Goal: Check status: Check status

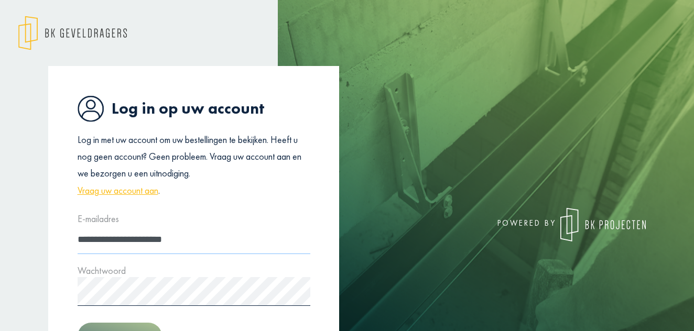
type input "**********"
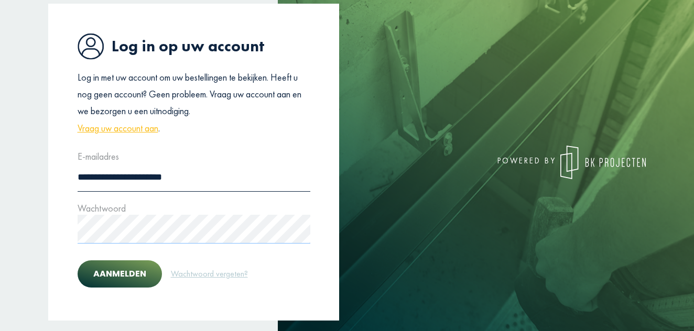
scroll to position [79, 0]
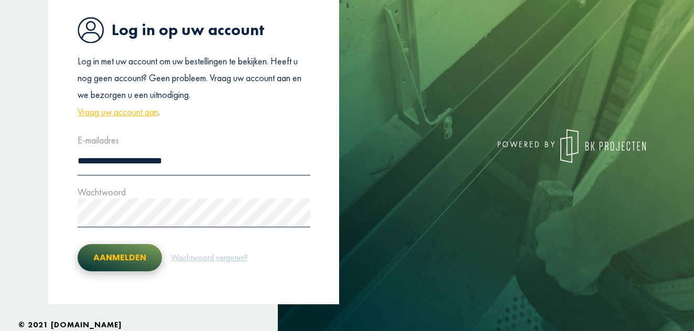
click at [103, 264] on button "Aanmelden" at bounding box center [120, 257] width 84 height 27
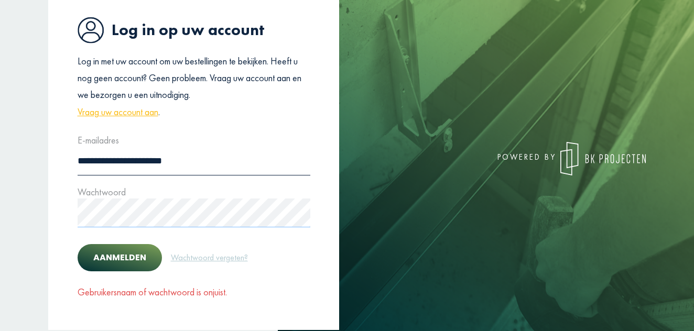
click at [187, 192] on div "Wachtwoord" at bounding box center [194, 206] width 233 height 44
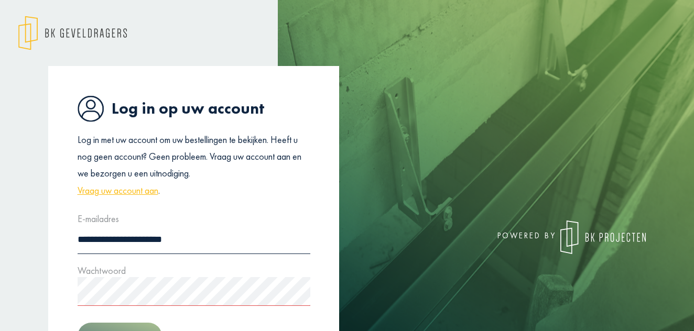
scroll to position [0, 0]
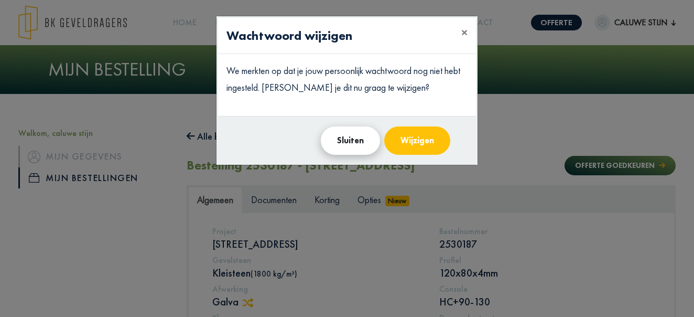
click at [362, 142] on button "Sluiten" at bounding box center [350, 140] width 59 height 28
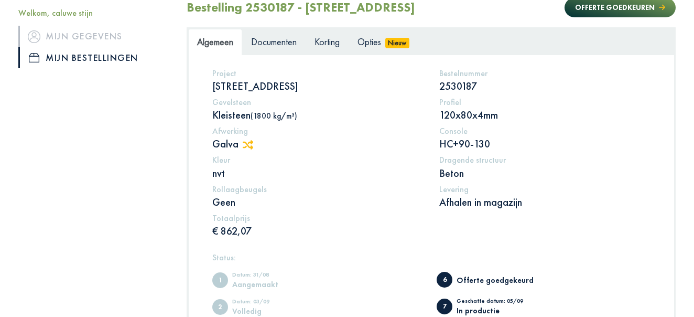
scroll to position [159, 0]
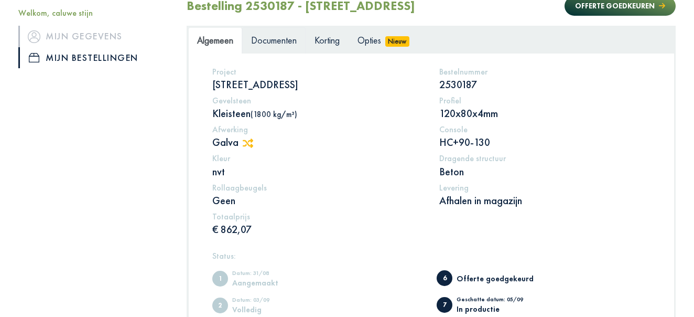
click at [280, 36] on span "Documenten" at bounding box center [274, 40] width 46 height 12
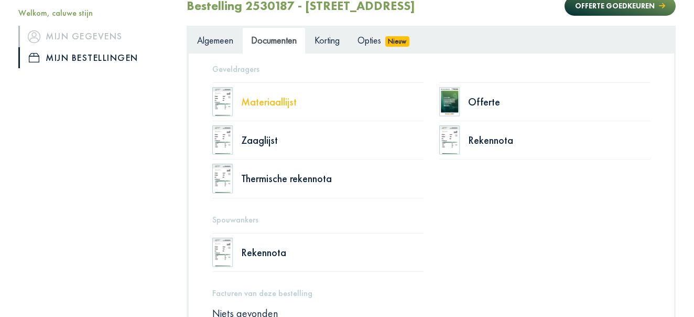
click at [265, 102] on div "Materiaallijst" at bounding box center [332, 101] width 182 height 10
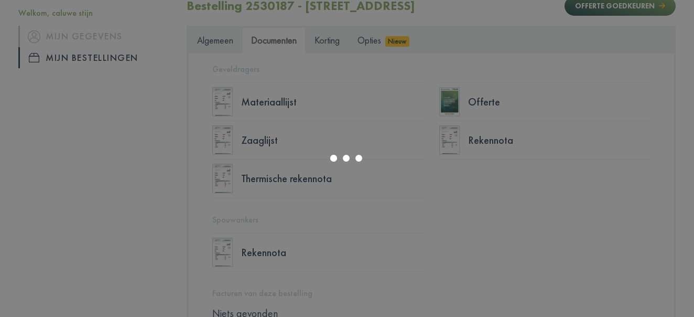
select select "******"
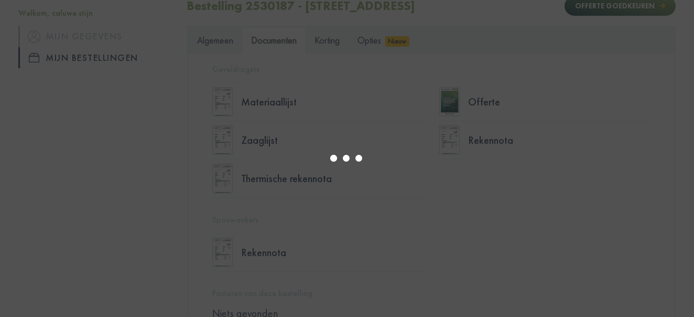
click at [56, 33] on div at bounding box center [347, 158] width 694 height 317
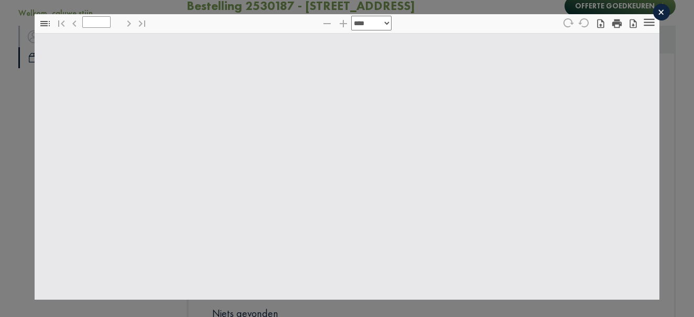
type input "*"
select select "****"
click at [659, 11] on div "×" at bounding box center [661, 12] width 17 height 17
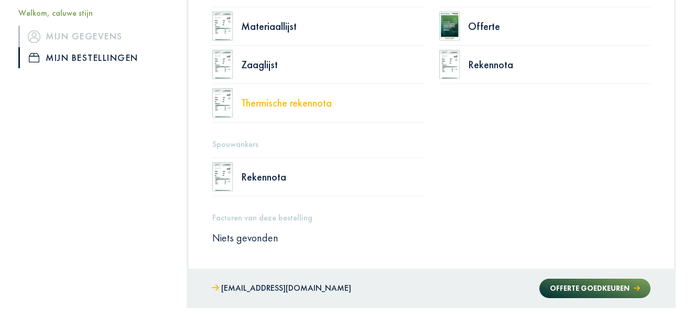
scroll to position [240, 0]
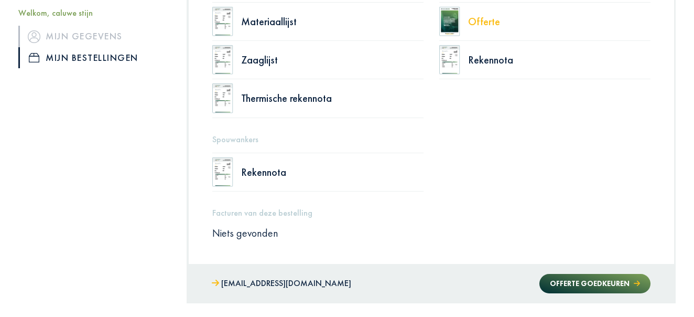
click at [488, 22] on div "Offerte" at bounding box center [559, 21] width 182 height 10
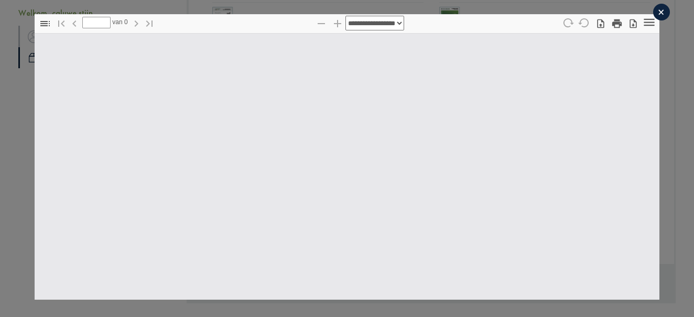
scroll to position [0, 0]
click at [345, 71] on div at bounding box center [347, 165] width 625 height 268
drag, startPoint x: 345, startPoint y: 114, endPoint x: 340, endPoint y: 51, distance: 63.1
click at [340, 51] on div at bounding box center [347, 165] width 625 height 268
click at [664, 10] on div "×" at bounding box center [661, 12] width 17 height 17
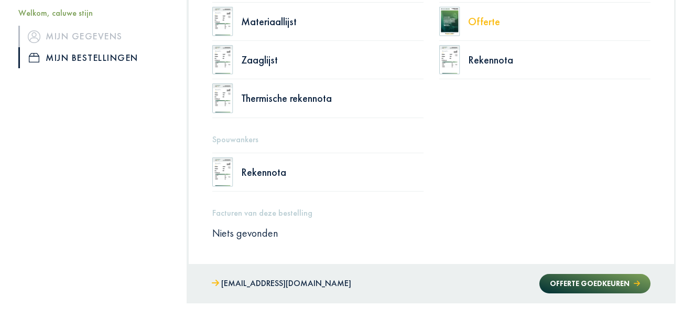
click at [472, 23] on div "Offerte" at bounding box center [559, 21] width 182 height 10
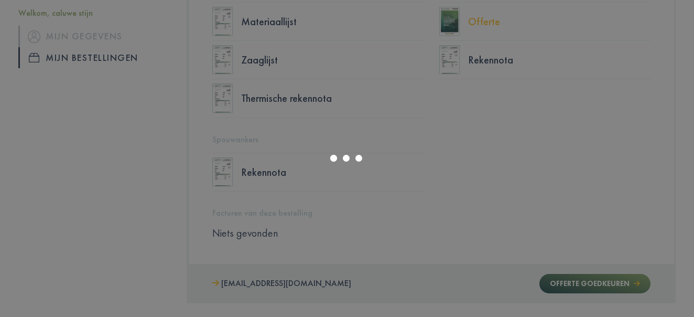
select select "******"
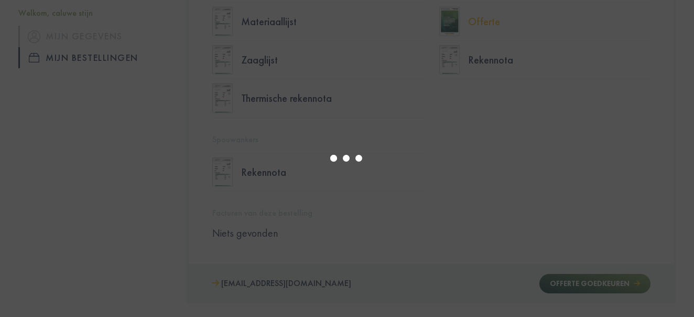
type input "*"
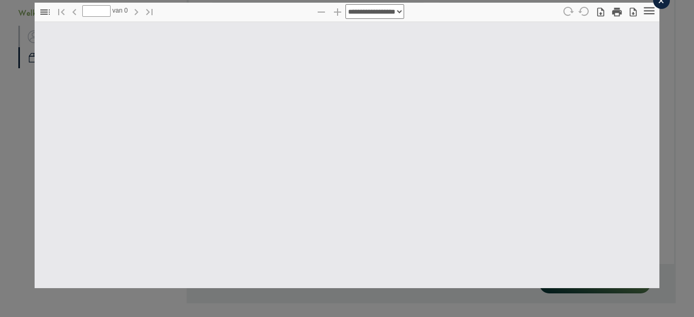
scroll to position [12, 0]
click at [148, 17] on icon "button" at bounding box center [149, 12] width 13 height 13
click at [148, 14] on icon "button" at bounding box center [149, 12] width 6 height 6
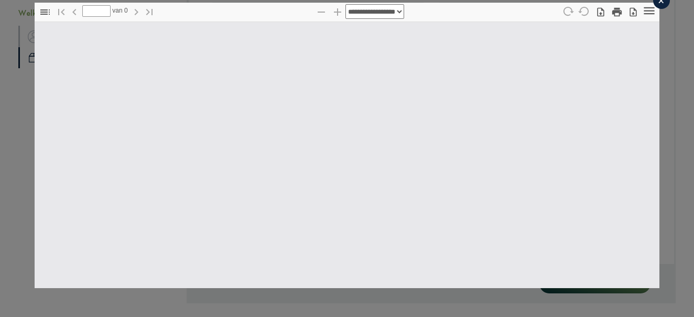
click at [39, 11] on button "button" at bounding box center [45, 11] width 18 height 15
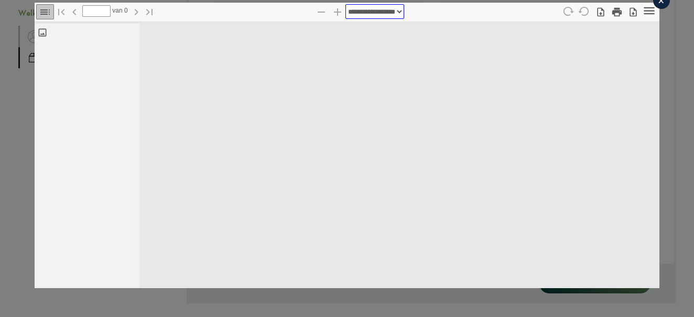
select select "***"
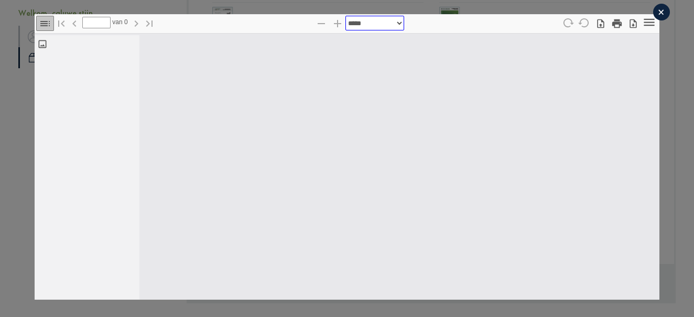
scroll to position [0, 0]
click at [584, 23] on icon "button" at bounding box center [584, 23] width 12 height 12
click at [645, 24] on icon "Tools" at bounding box center [649, 22] width 14 height 14
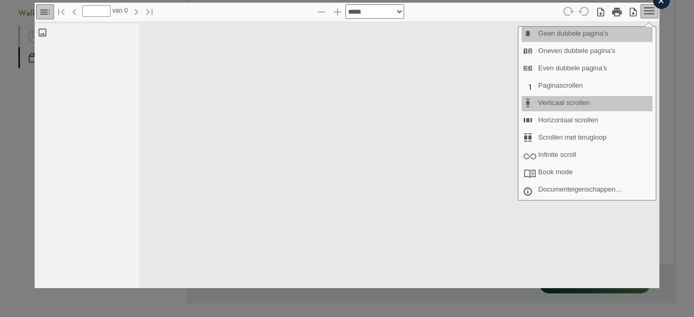
scroll to position [12, 0]
click at [661, 4] on div "×" at bounding box center [661, 0] width 17 height 17
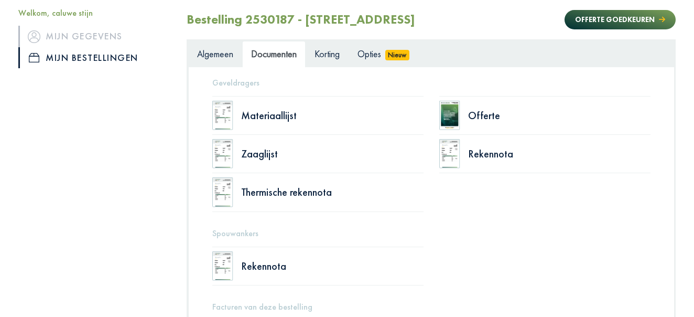
scroll to position [145, 0]
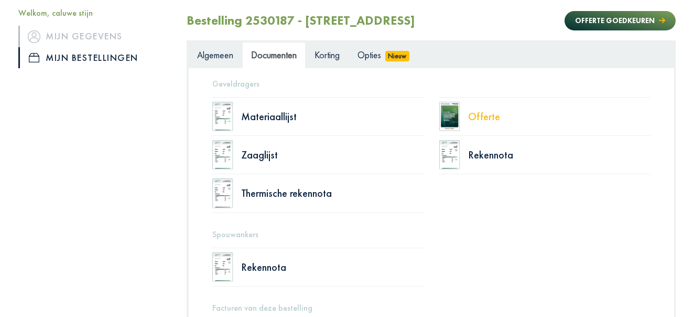
click at [470, 111] on div "Offerte" at bounding box center [559, 116] width 182 height 10
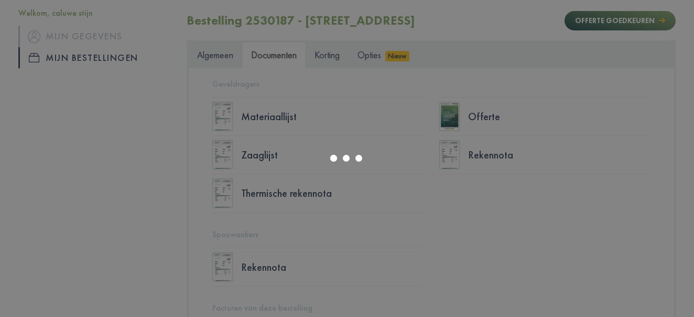
click at [456, 115] on div at bounding box center [347, 158] width 694 height 317
select select "******"
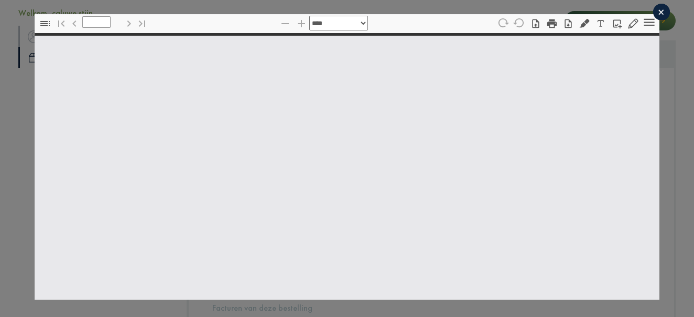
type input "*"
click at [632, 20] on icon "button" at bounding box center [633, 23] width 10 height 10
click at [498, 25] on icon "button" at bounding box center [503, 23] width 12 height 12
click at [660, 11] on div "×" at bounding box center [661, 12] width 17 height 17
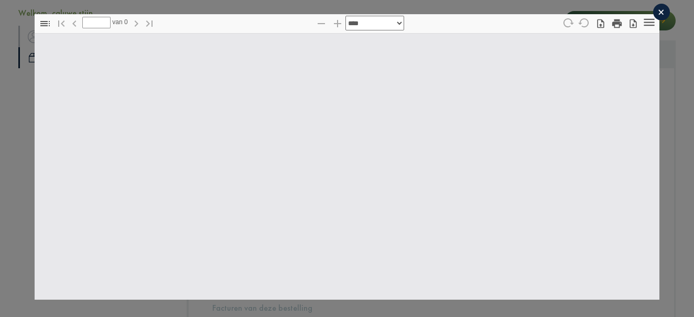
select select "****"
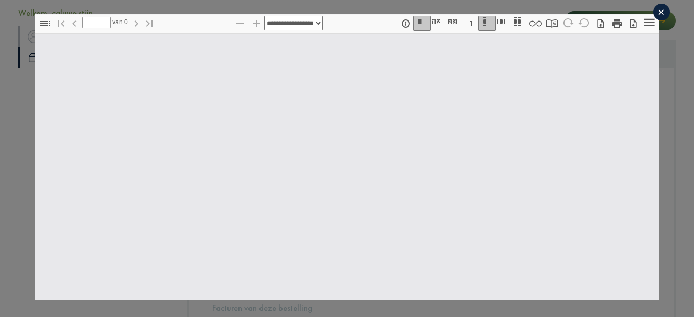
click at [660, 11] on div "×" at bounding box center [661, 12] width 17 height 17
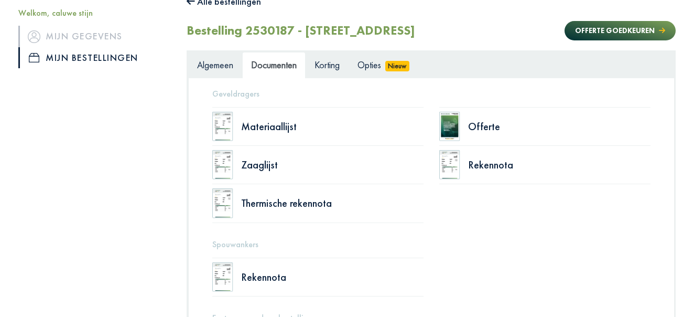
scroll to position [131, 0]
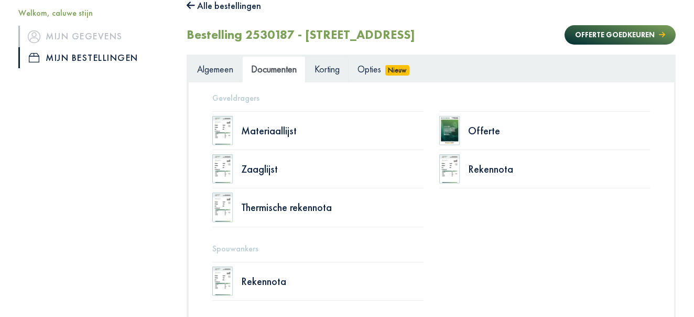
click at [338, 67] on span "Korting" at bounding box center [327, 69] width 25 height 12
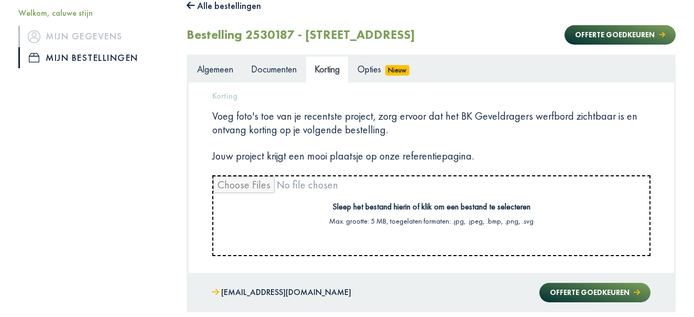
click at [368, 70] on span "Opties" at bounding box center [370, 69] width 24 height 12
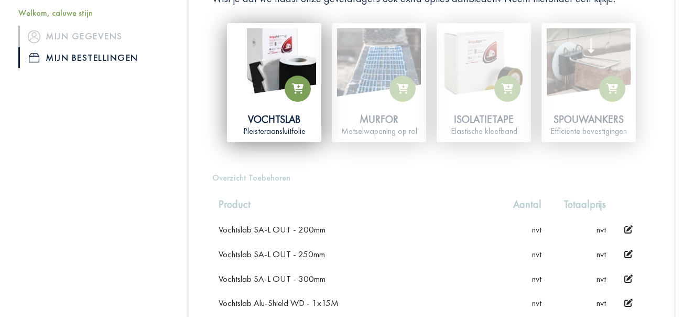
scroll to position [253, 0]
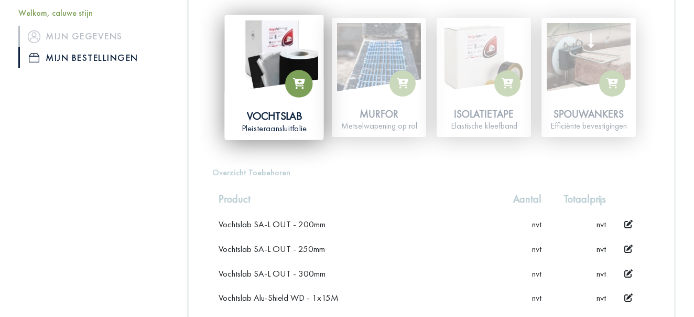
click at [279, 113] on div "Vochtslab" at bounding box center [274, 116] width 88 height 14
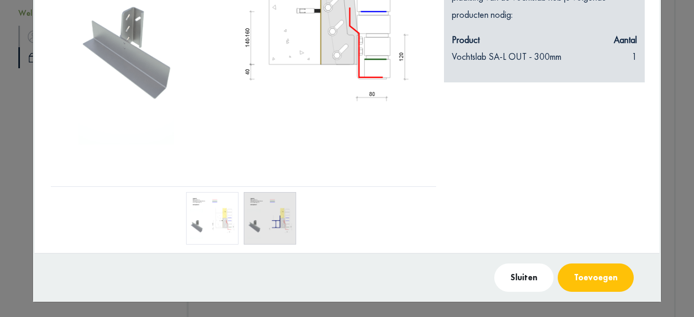
scroll to position [281, 0]
click at [210, 212] on img at bounding box center [212, 218] width 52 height 52
click at [265, 214] on img at bounding box center [270, 218] width 52 height 52
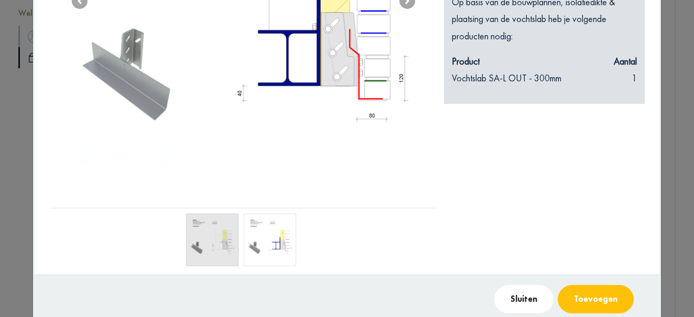
scroll to position [239, 0]
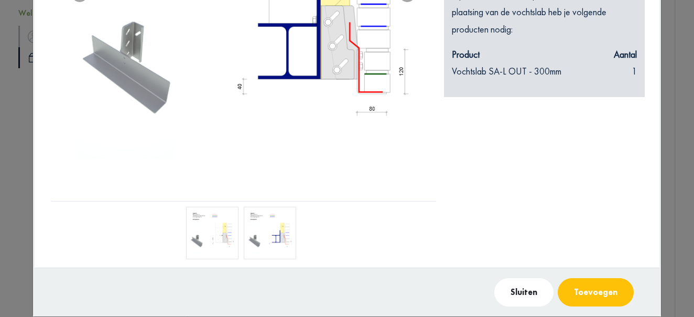
click at [220, 259] on img at bounding box center [212, 233] width 52 height 52
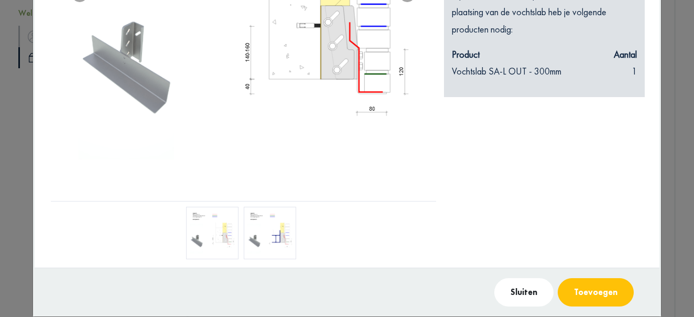
click at [249, 259] on img at bounding box center [270, 233] width 52 height 52
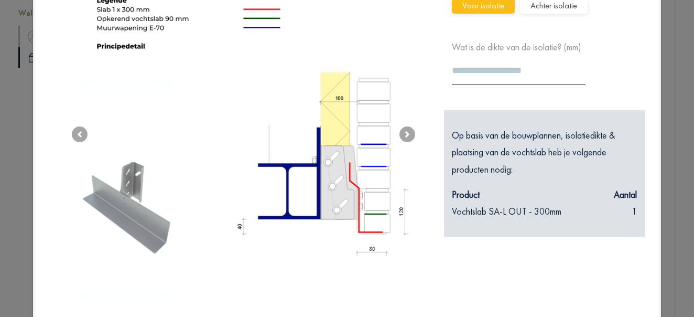
scroll to position [85, 0]
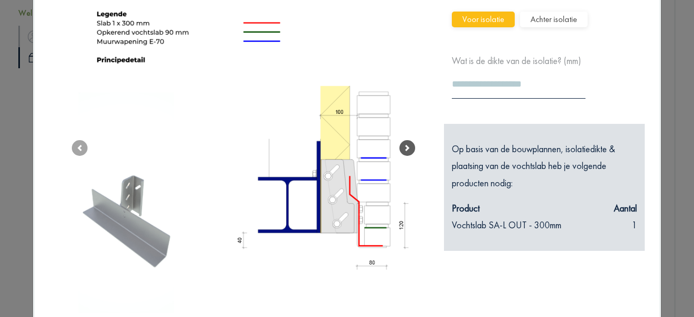
click at [418, 160] on link "Next" at bounding box center [408, 148] width 58 height 414
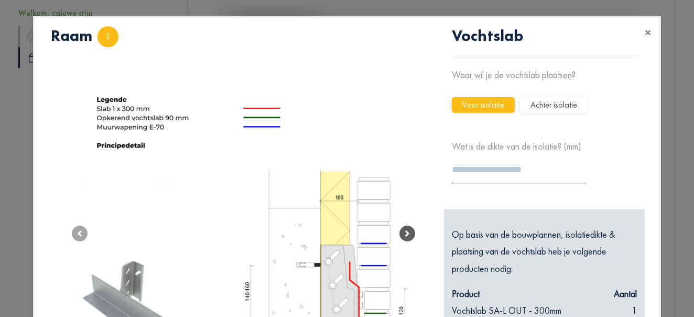
scroll to position [0, 0]
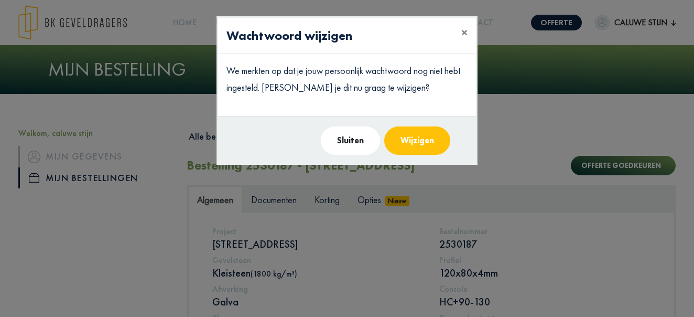
click at [364, 141] on div "Sluiten Wijzigen" at bounding box center [347, 140] width 258 height 49
click at [356, 141] on button "Sluiten" at bounding box center [350, 140] width 59 height 28
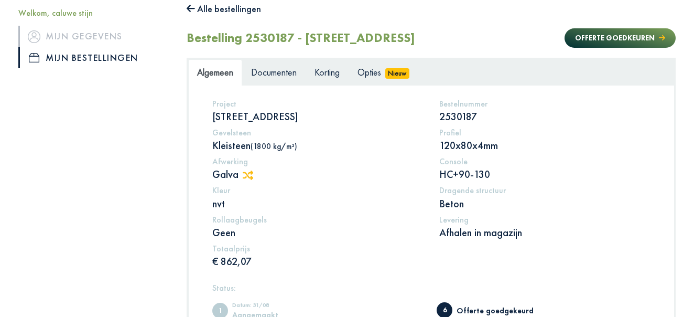
scroll to position [130, 0]
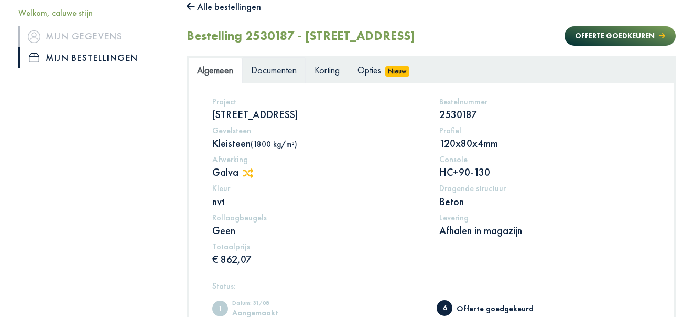
click at [280, 62] on link "Documenten" at bounding box center [273, 70] width 63 height 26
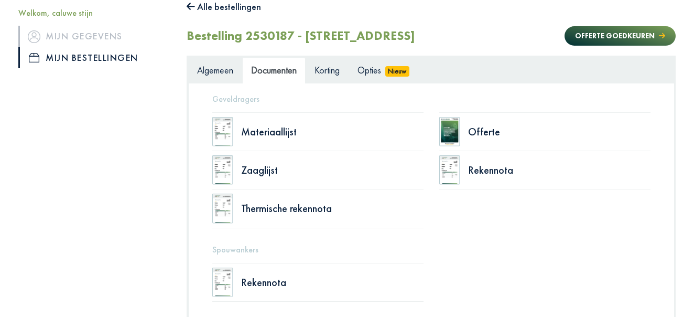
click at [464, 132] on div "Offerte" at bounding box center [544, 131] width 211 height 39
click at [457, 133] on img at bounding box center [449, 131] width 21 height 29
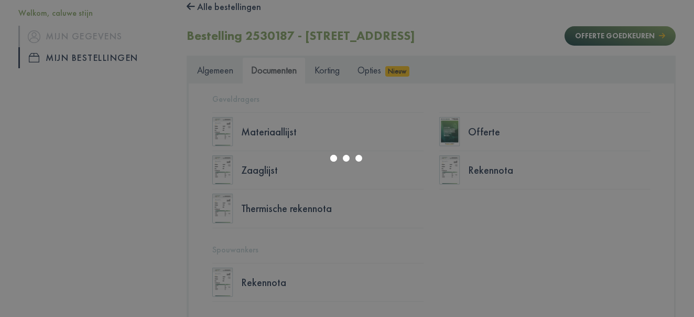
select select "******"
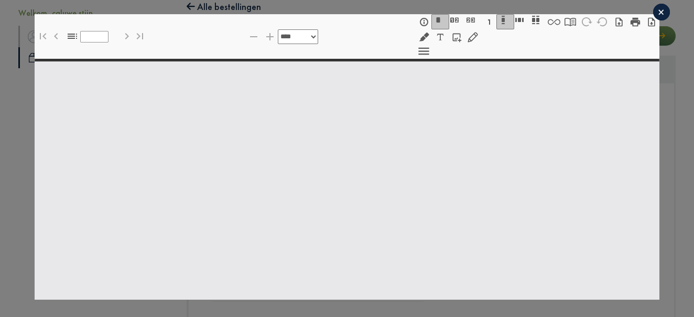
type input "*"
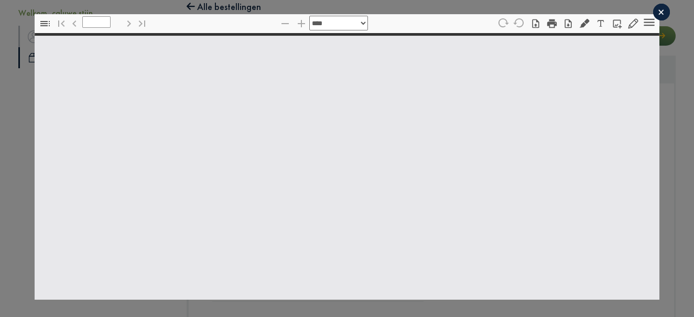
scroll to position [0, 0]
click at [533, 23] on icon "button" at bounding box center [536, 23] width 13 height 10
click at [568, 27] on icon "button" at bounding box center [568, 23] width 10 height 10
click at [599, 21] on icon "button" at bounding box center [600, 23] width 7 height 7
click at [642, 26] on button "Hulpmiddelen" at bounding box center [650, 23] width 18 height 14
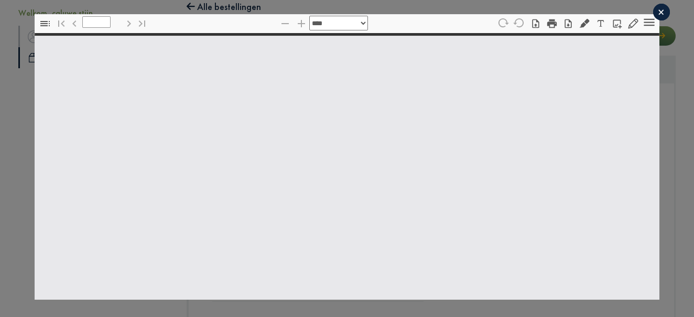
click at [662, 12] on div "×" at bounding box center [661, 12] width 17 height 17
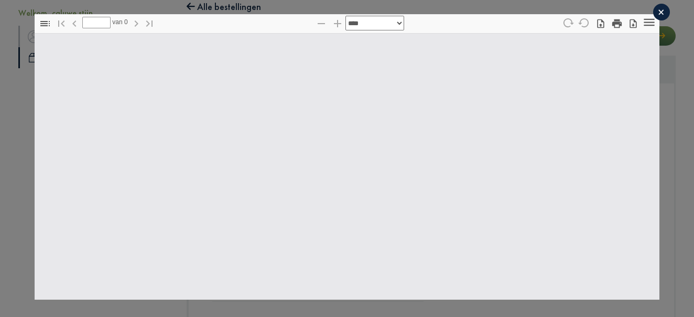
select select "****"
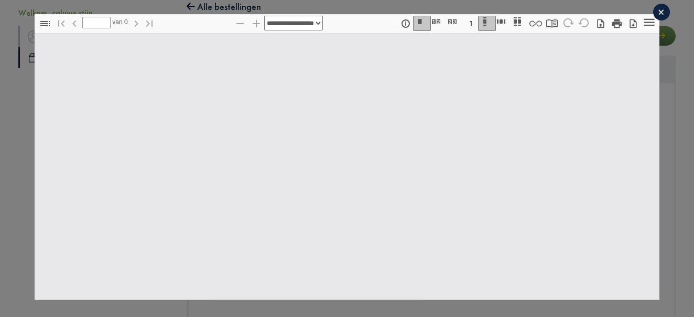
click at [662, 12] on div "×" at bounding box center [661, 12] width 17 height 17
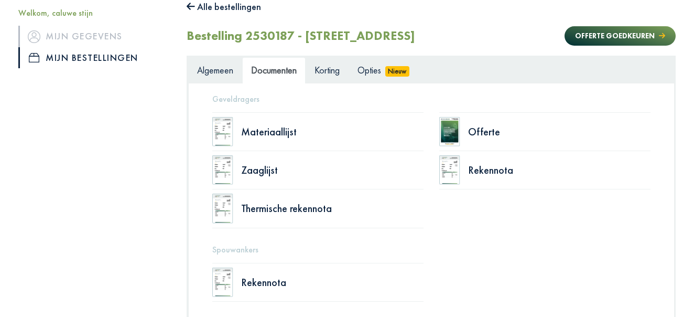
click at [447, 135] on img at bounding box center [449, 131] width 21 height 29
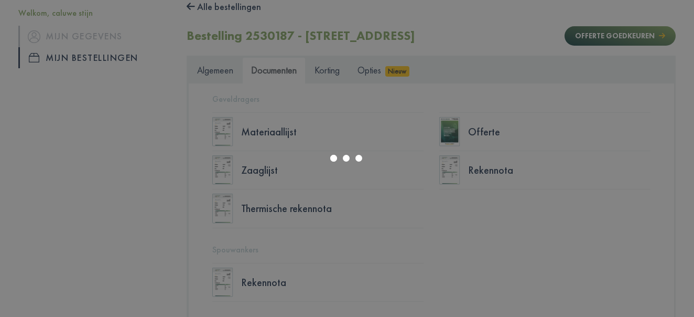
select select "******"
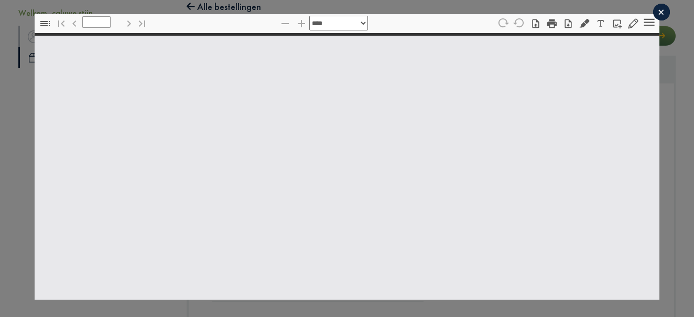
type input "*"
click at [660, 10] on div "×" at bounding box center [661, 12] width 17 height 17
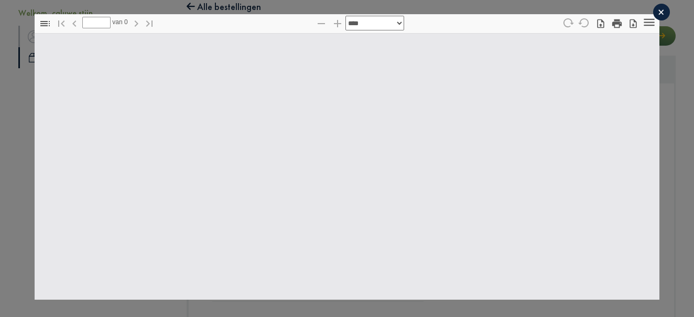
select select "****"
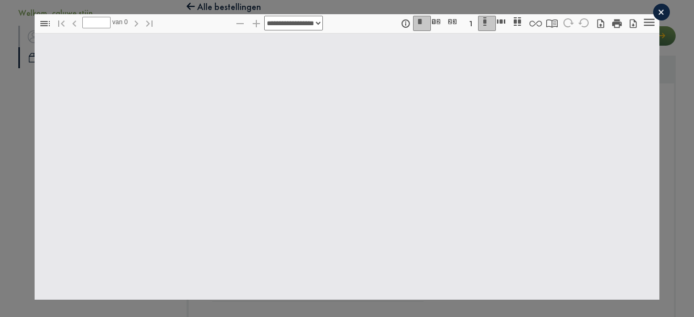
click at [669, 14] on div "×" at bounding box center [661, 12] width 17 height 17
